Goal: Book appointment/travel/reservation

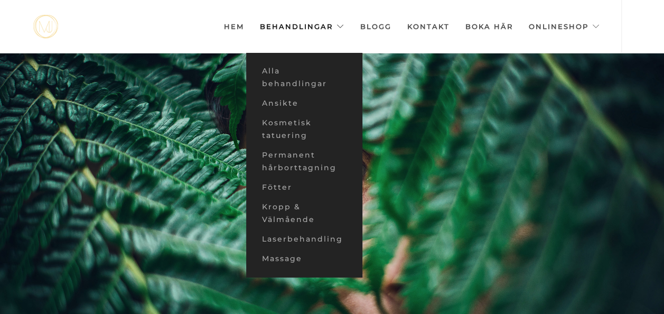
click at [340, 24] on link "Behandlingar" at bounding box center [302, 26] width 85 height 53
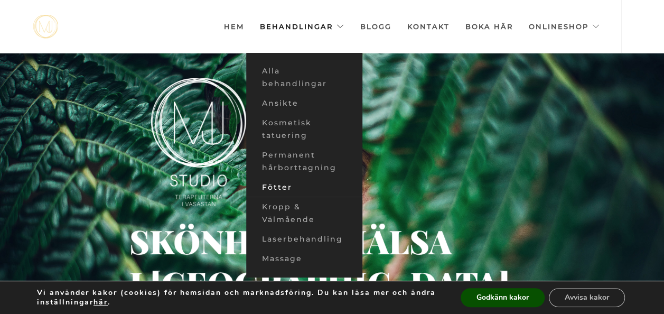
click at [283, 183] on link "Fötter" at bounding box center [304, 187] width 116 height 20
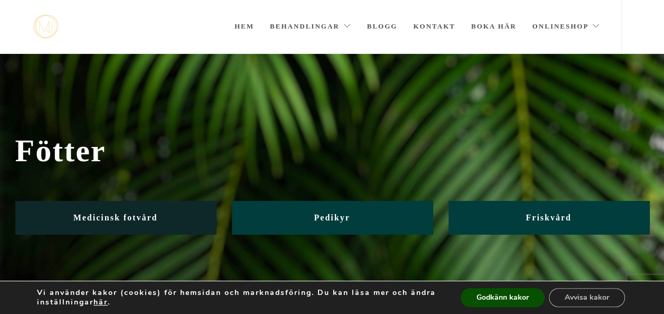
click at [132, 214] on span "Medicinsk fotvård" at bounding box center [115, 217] width 85 height 9
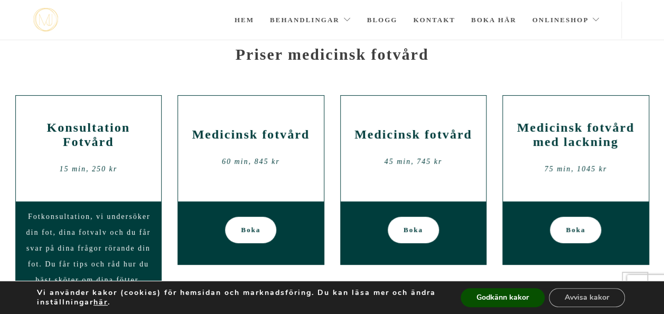
scroll to position [88, 0]
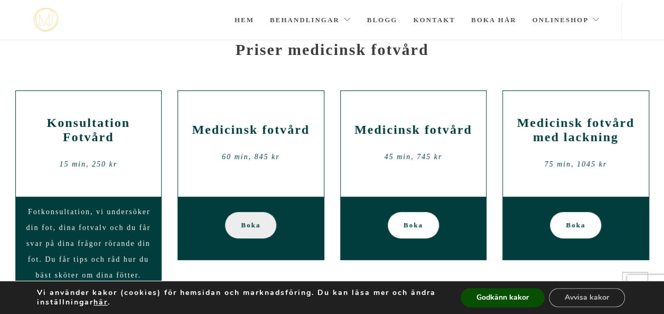
click at [243, 222] on span "Boka" at bounding box center [251, 225] width 20 height 26
